Goal: Navigation & Orientation: Find specific page/section

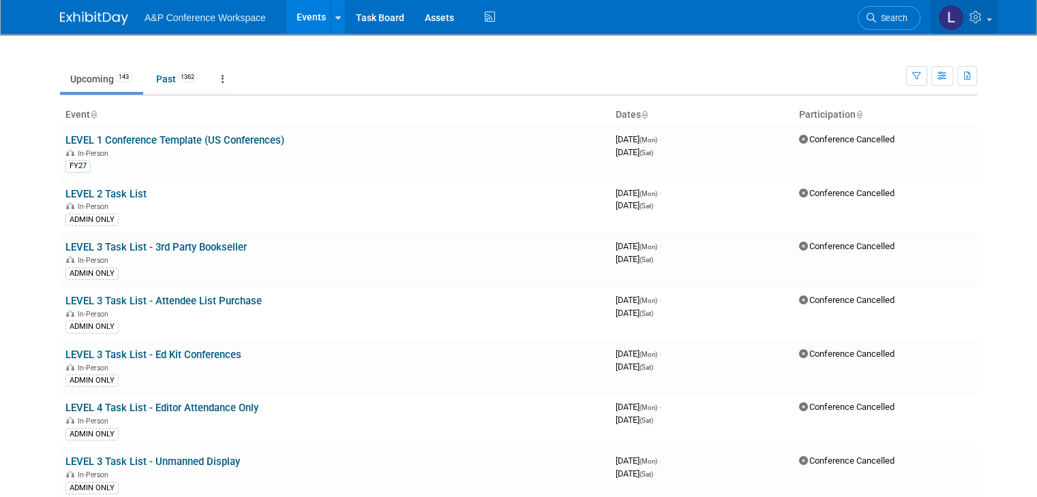
click at [964, 20] on img at bounding box center [951, 18] width 26 height 26
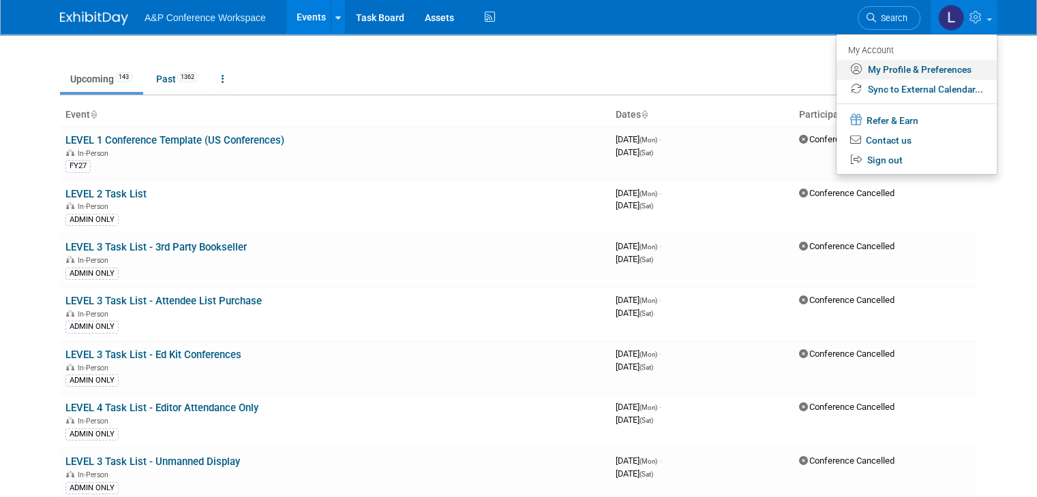
click at [963, 62] on link "My Profile & Preferences" at bounding box center [916, 70] width 160 height 20
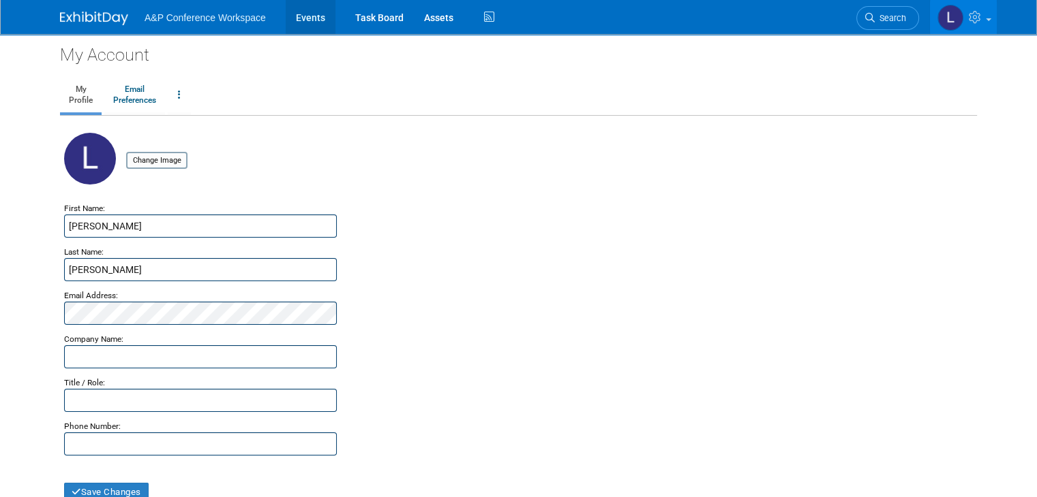
click at [301, 16] on link "Events" at bounding box center [311, 17] width 50 height 34
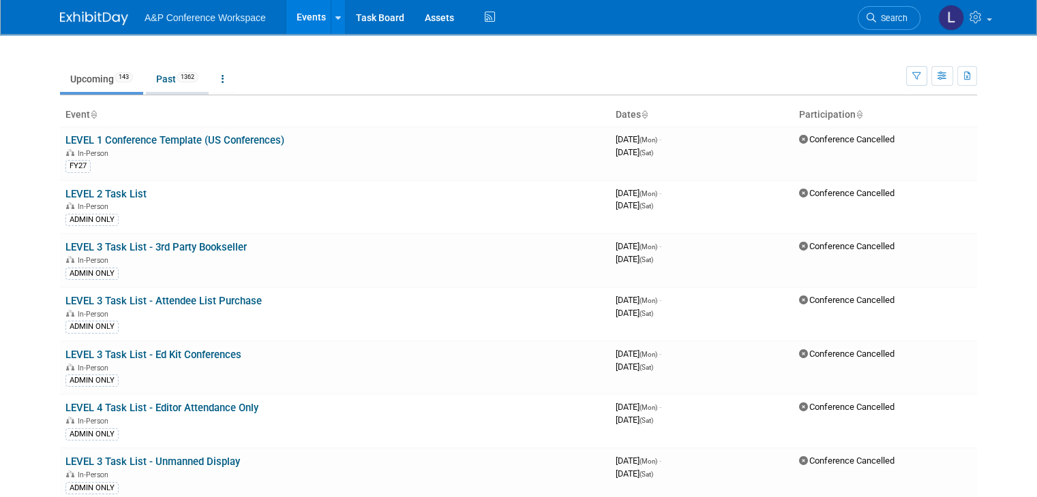
click at [147, 81] on link "Past 1362" at bounding box center [177, 79] width 63 height 26
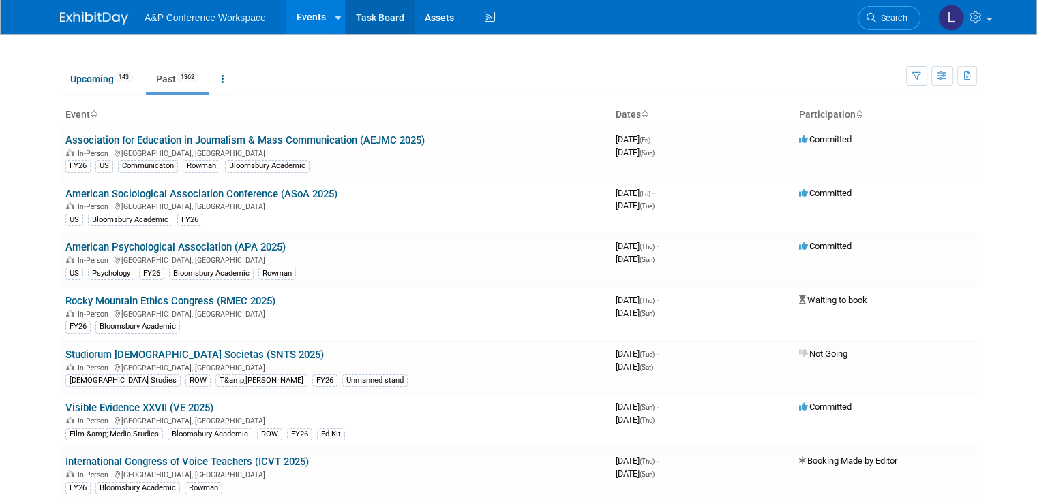
click at [350, 15] on link "Task Board" at bounding box center [380, 17] width 69 height 34
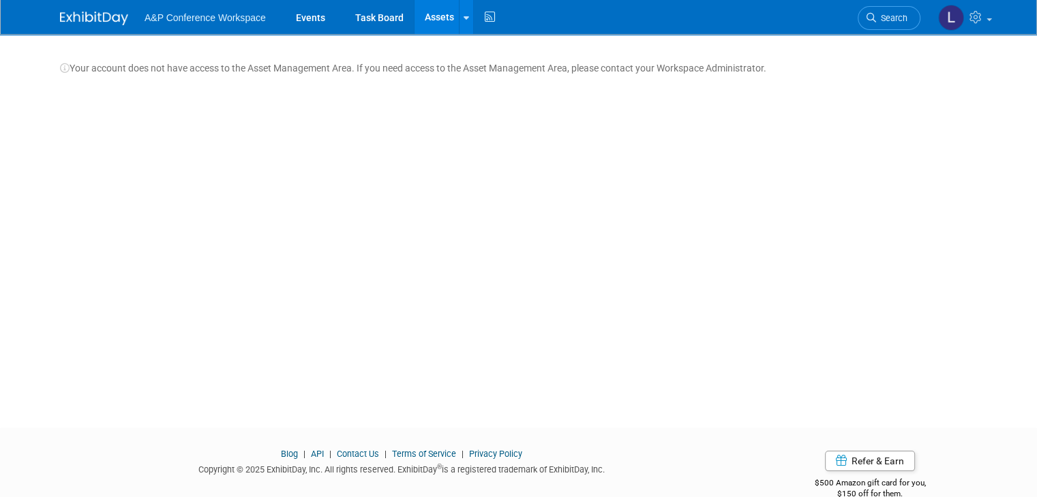
click at [230, 10] on li "A&P Conference Workspace" at bounding box center [214, 13] width 141 height 20
click at [236, 19] on span "A&P Conference Workspace" at bounding box center [204, 17] width 121 height 11
click at [153, 18] on span "A&P Conference Workspace" at bounding box center [204, 17] width 121 height 11
click at [80, 18] on img at bounding box center [94, 19] width 68 height 14
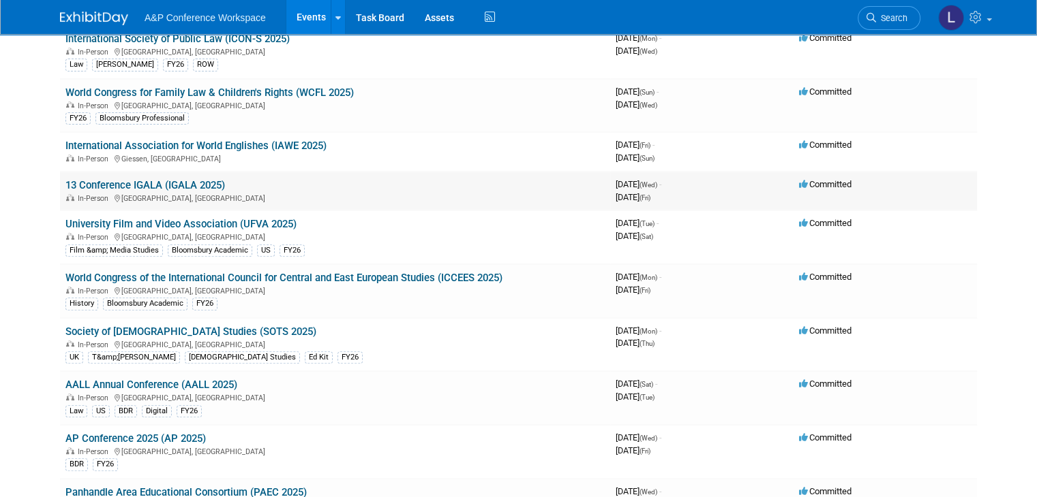
scroll to position [2596, 0]
